Goal: Information Seeking & Learning: Learn about a topic

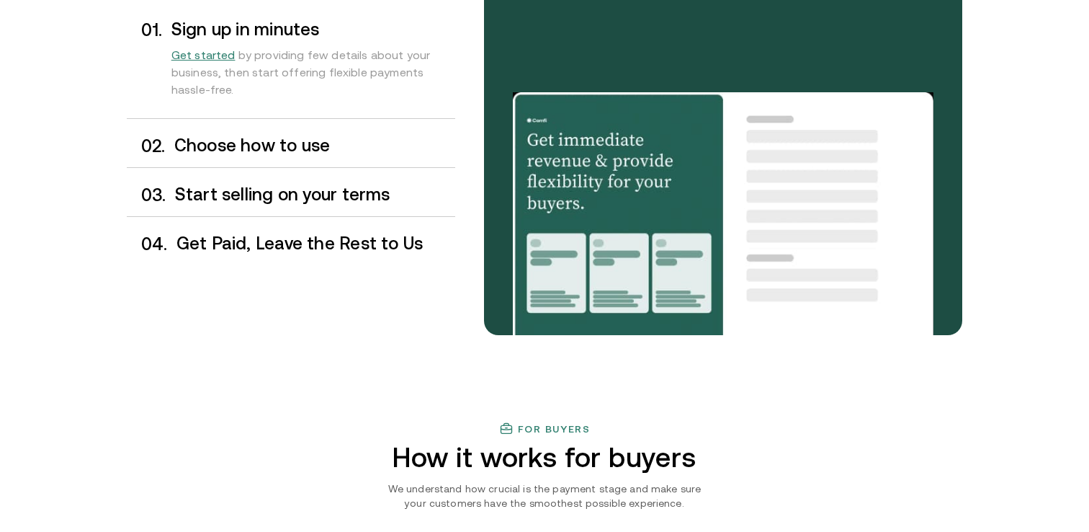
scroll to position [1293, 0]
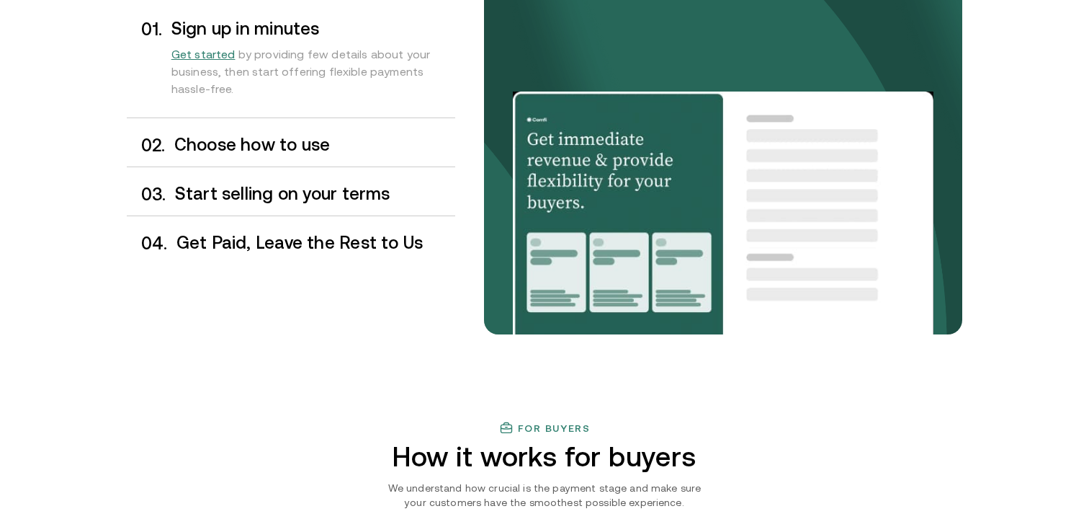
click at [312, 144] on h3 "Choose how to use" at bounding box center [314, 144] width 281 height 19
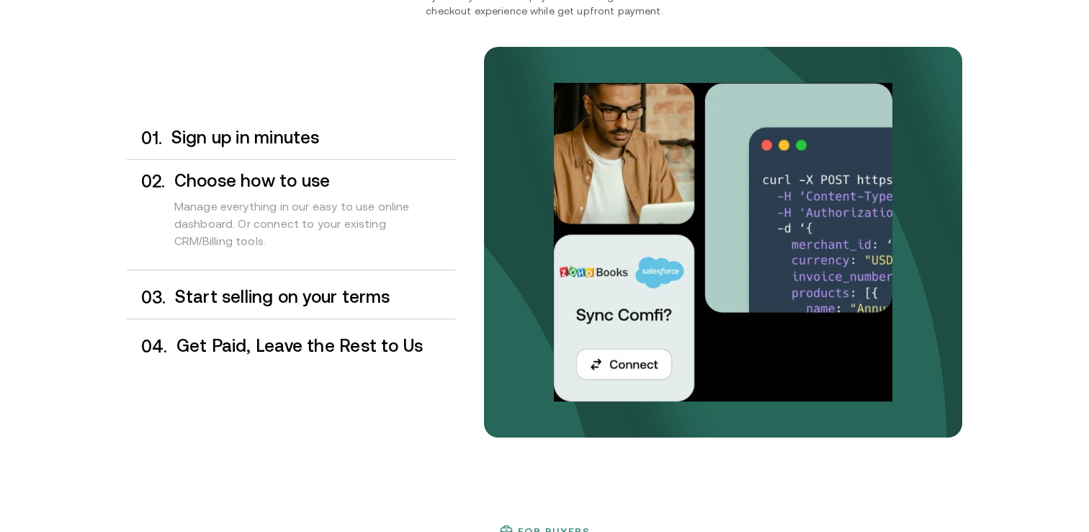
scroll to position [1174, 0]
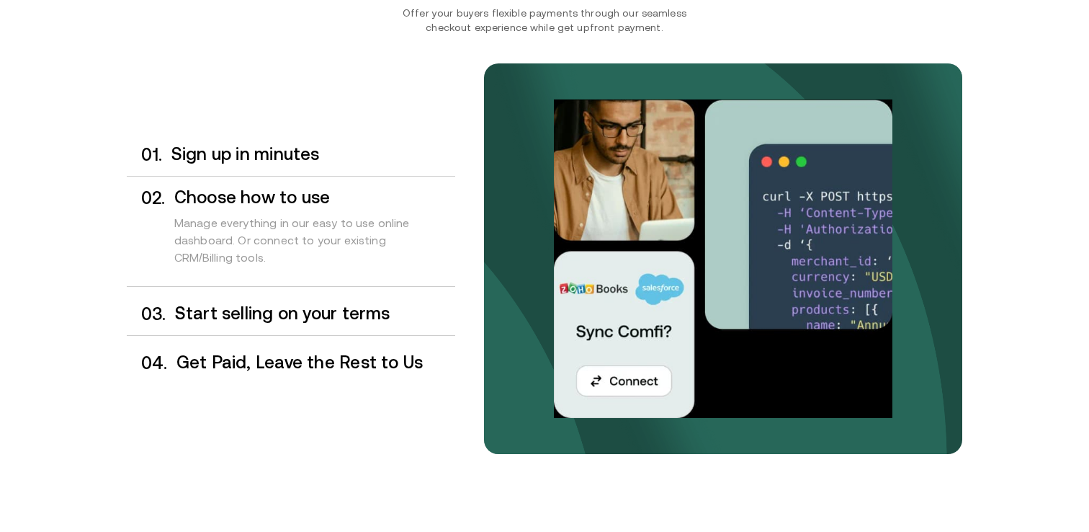
click at [282, 195] on h3 "Choose how to use" at bounding box center [314, 197] width 281 height 19
click at [330, 316] on h3 "Start selling on your terms" at bounding box center [315, 313] width 280 height 19
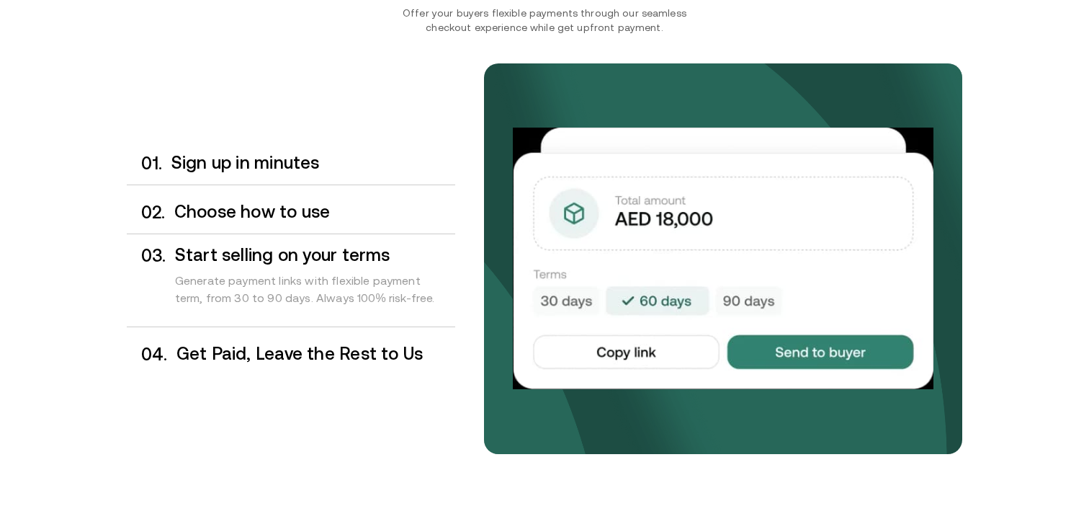
click at [298, 161] on h3 "Sign up in minutes" at bounding box center [313, 162] width 284 height 19
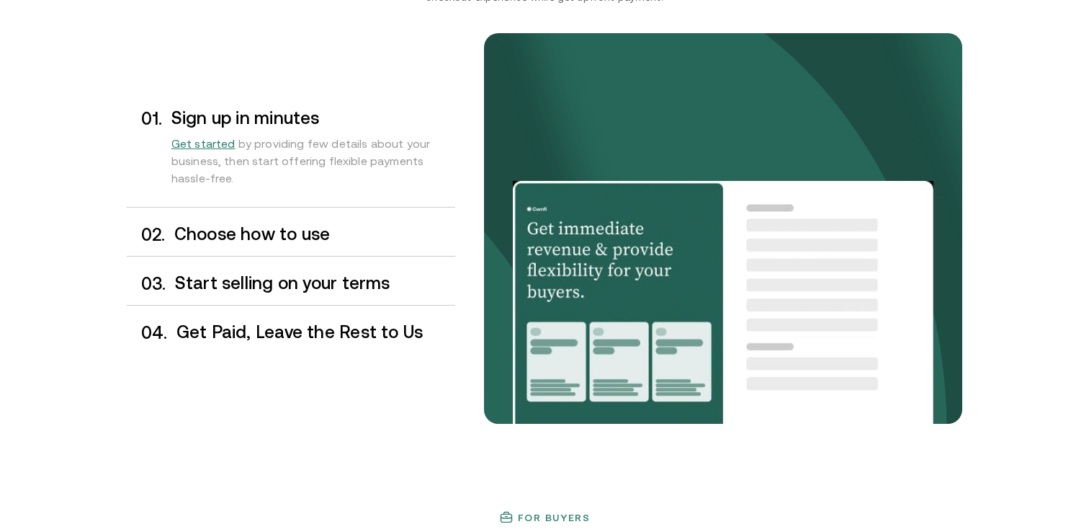
scroll to position [1201, 0]
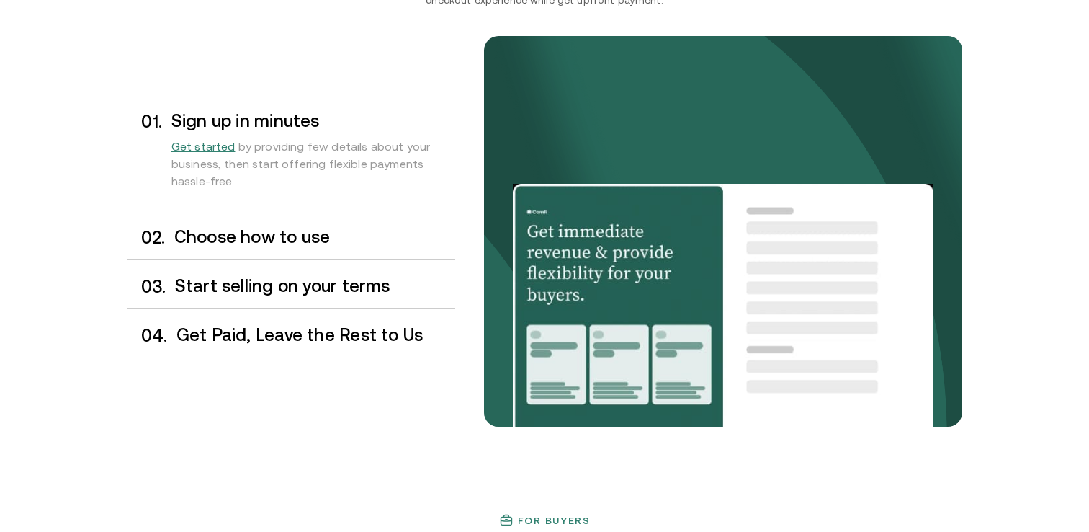
click at [342, 343] on h3 "Get Paid, Leave the Rest to Us" at bounding box center [316, 335] width 279 height 19
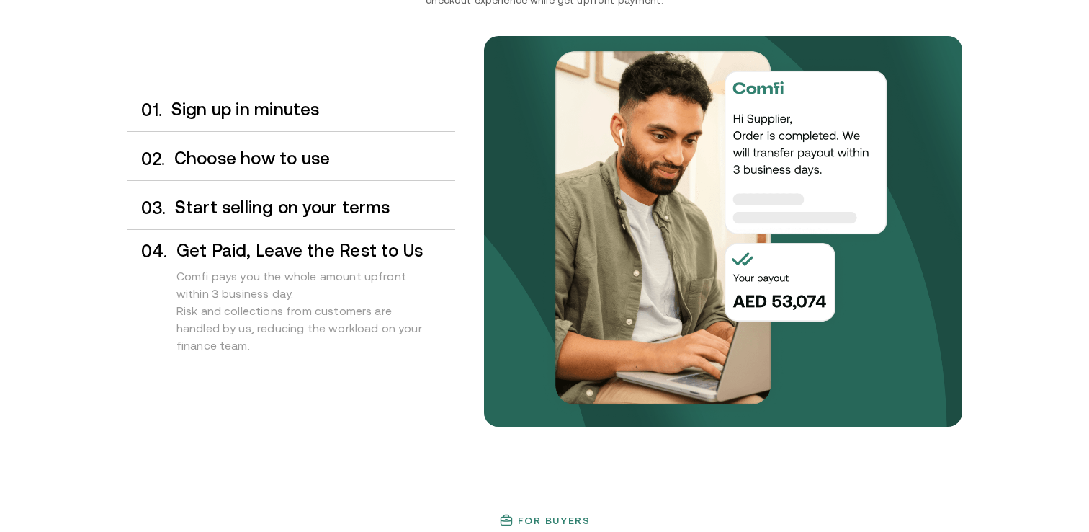
click at [269, 109] on h3 "Sign up in minutes" at bounding box center [313, 109] width 284 height 19
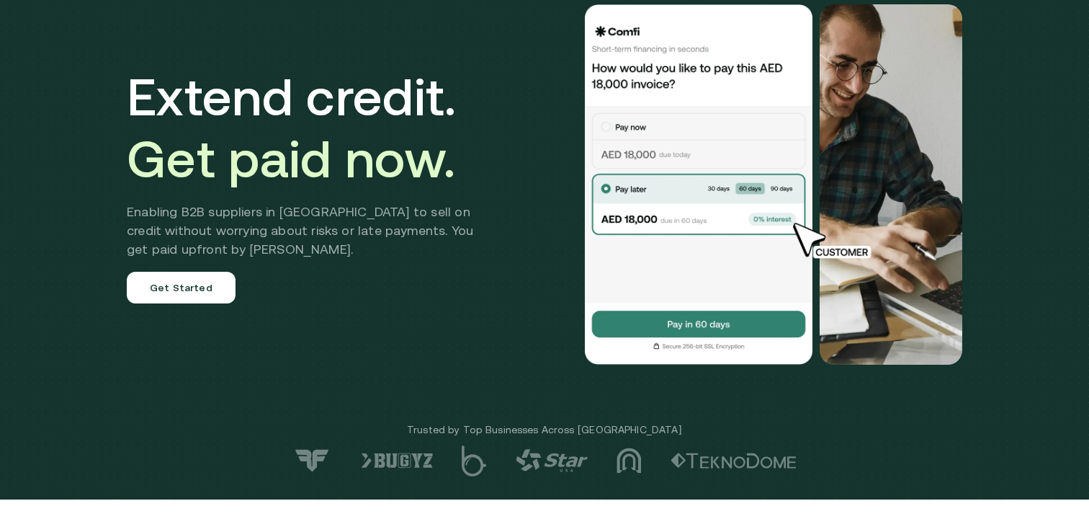
scroll to position [0, 0]
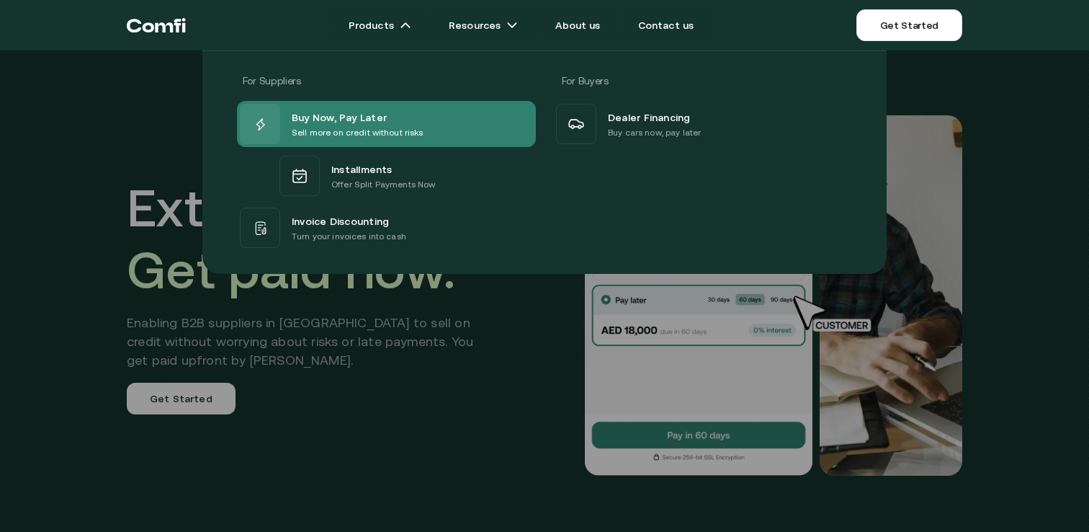
click at [353, 112] on span "Buy Now, Pay Later" at bounding box center [339, 116] width 95 height 17
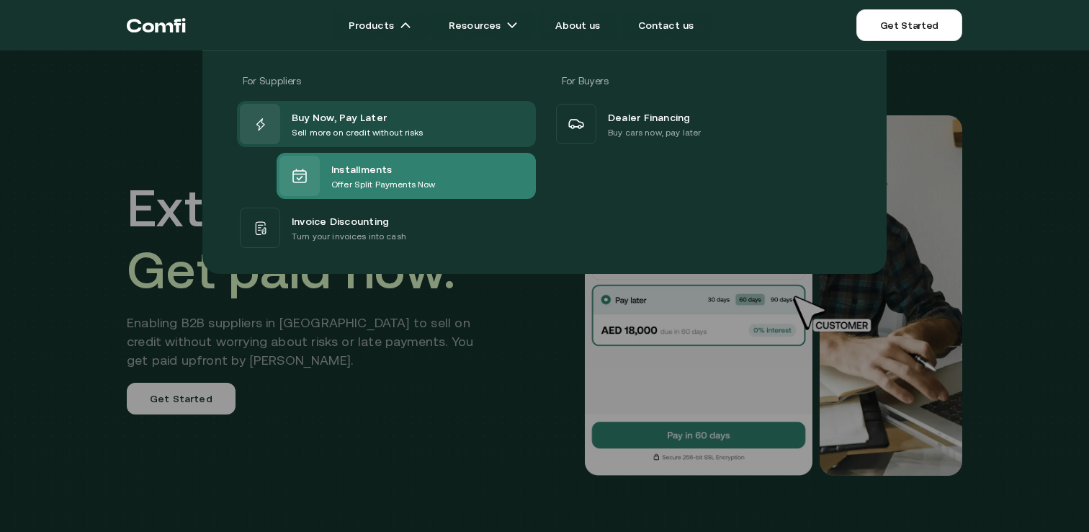
click at [352, 175] on span "Installments" at bounding box center [361, 168] width 61 height 17
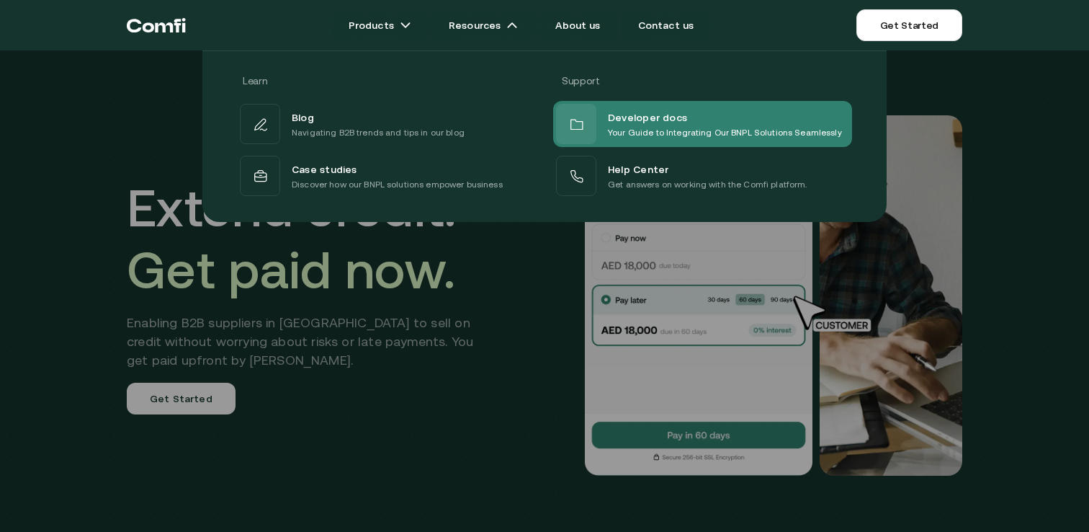
click at [577, 129] on icon at bounding box center [577, 124] width 12 height 9
